Goal: Task Accomplishment & Management: Use online tool/utility

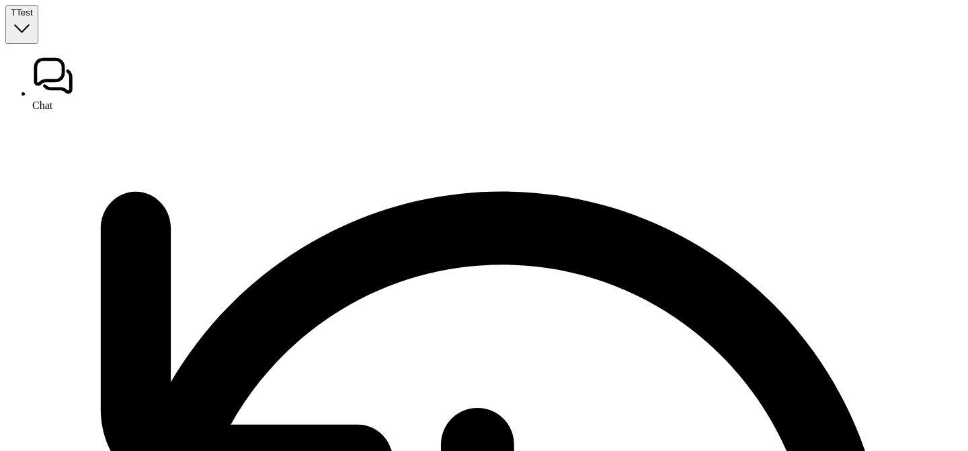
type textarea "**********"
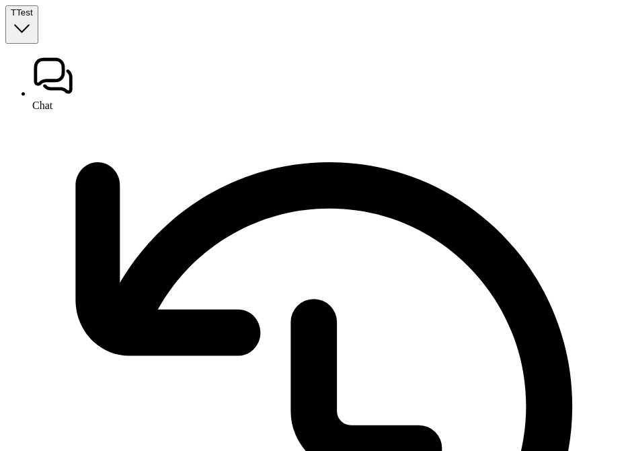
click at [32, 17] on span "Test" at bounding box center [24, 12] width 16 height 10
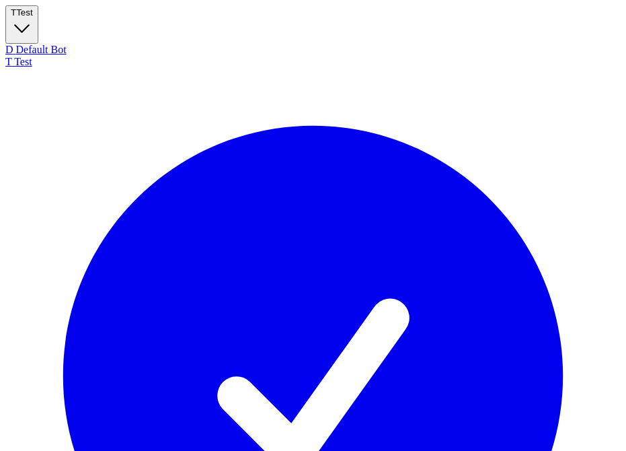
click at [54, 54] on div "D Default Bot" at bounding box center [312, 50] width 615 height 12
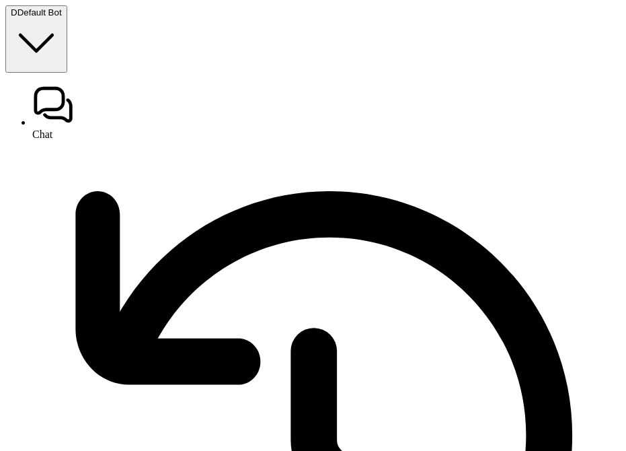
type textarea "**********"
